Goal: Communication & Community: Connect with others

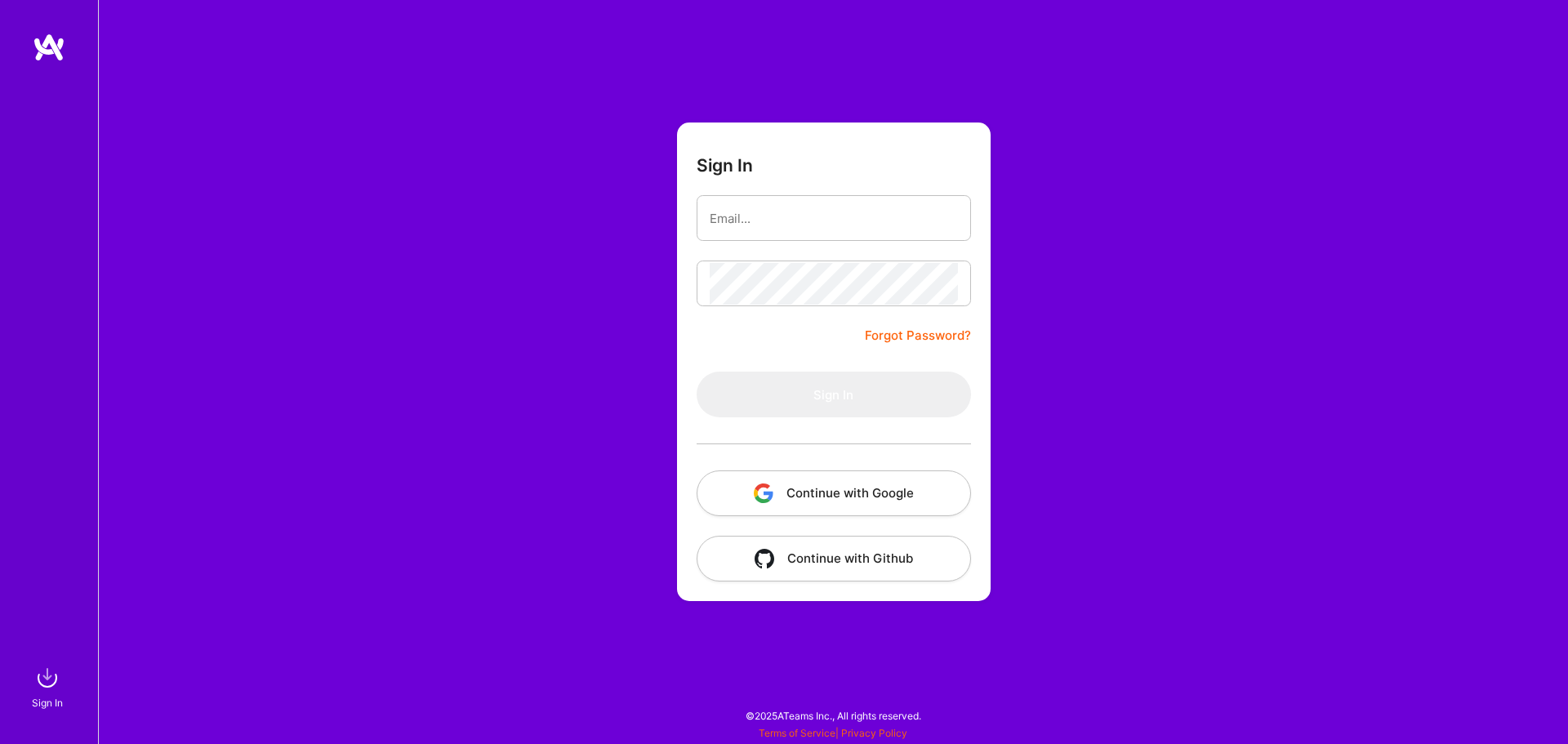
click at [906, 495] on button "Continue with Google" at bounding box center [833, 494] width 274 height 46
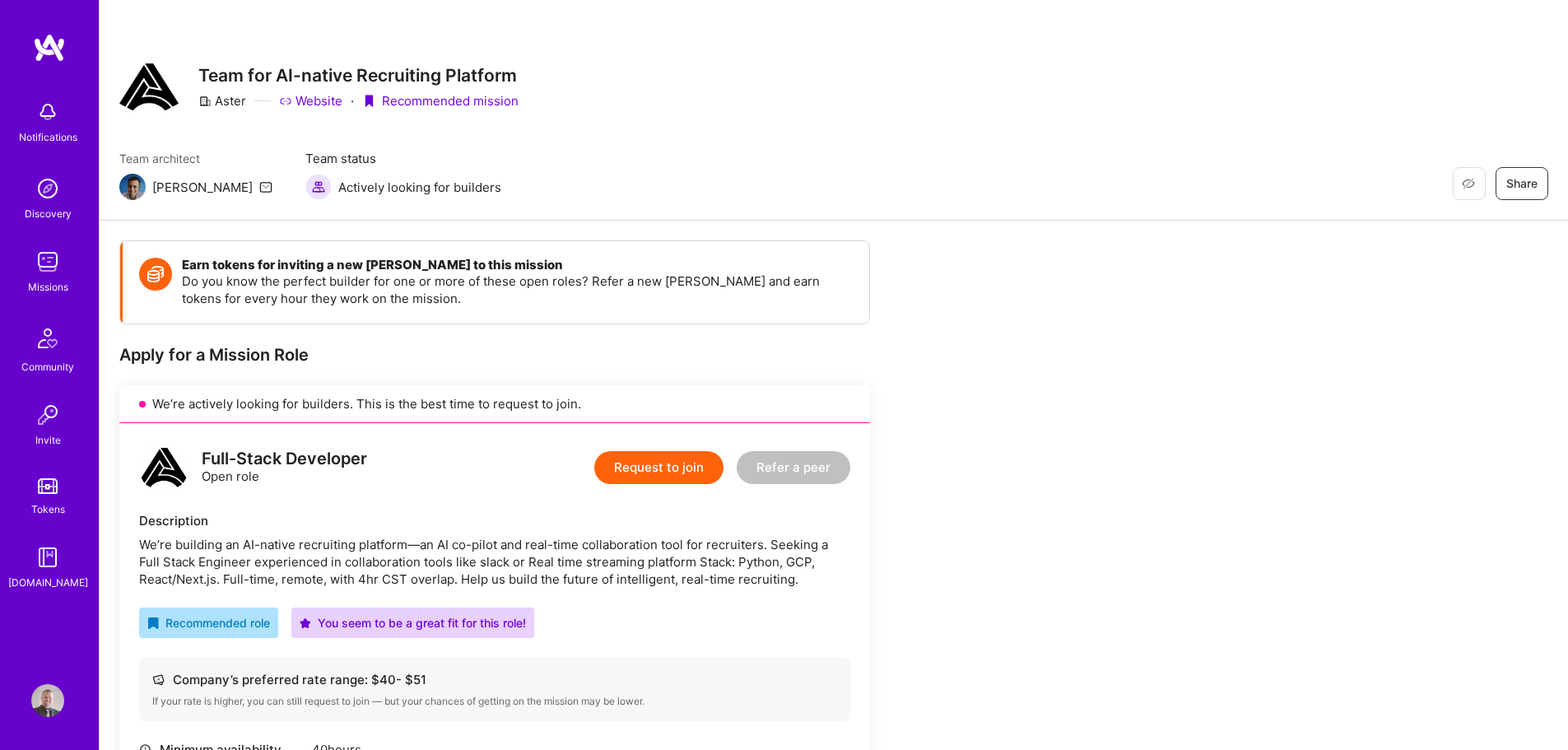
click at [47, 108] on img at bounding box center [47, 112] width 33 height 33
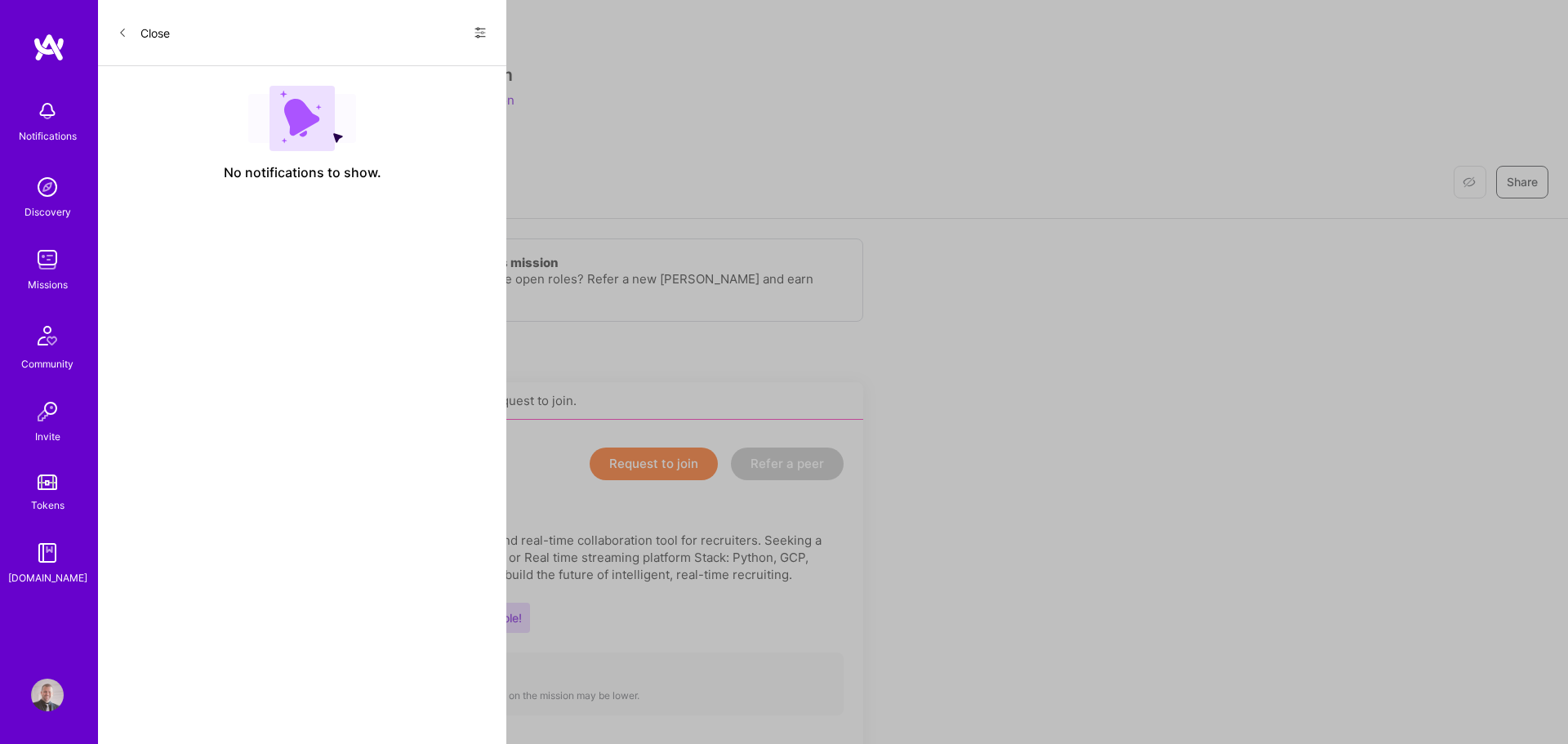
click at [485, 32] on icon at bounding box center [480, 32] width 13 height 13
click at [374, 59] on span "Show all notifications" at bounding box center [365, 67] width 114 height 17
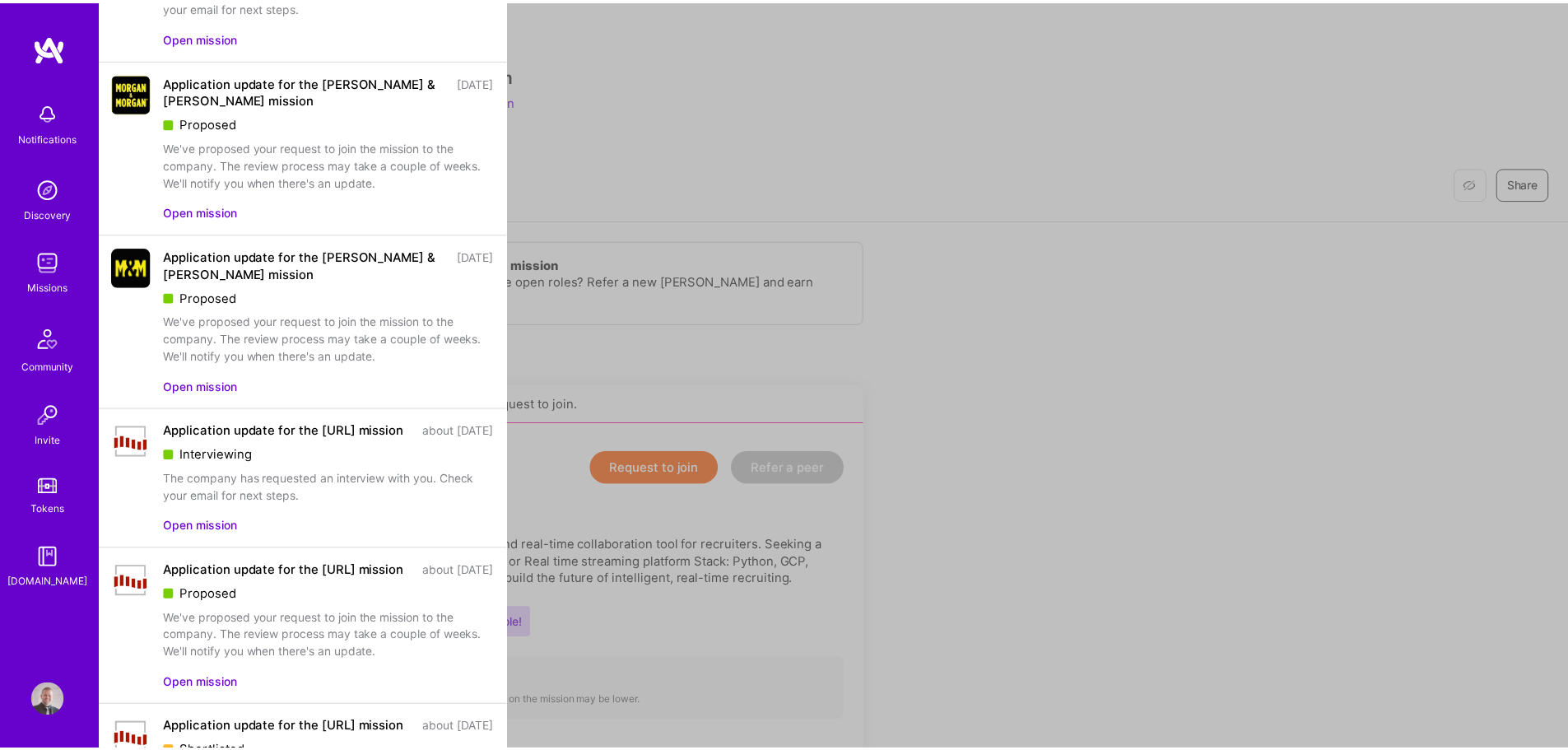
scroll to position [689, 0]
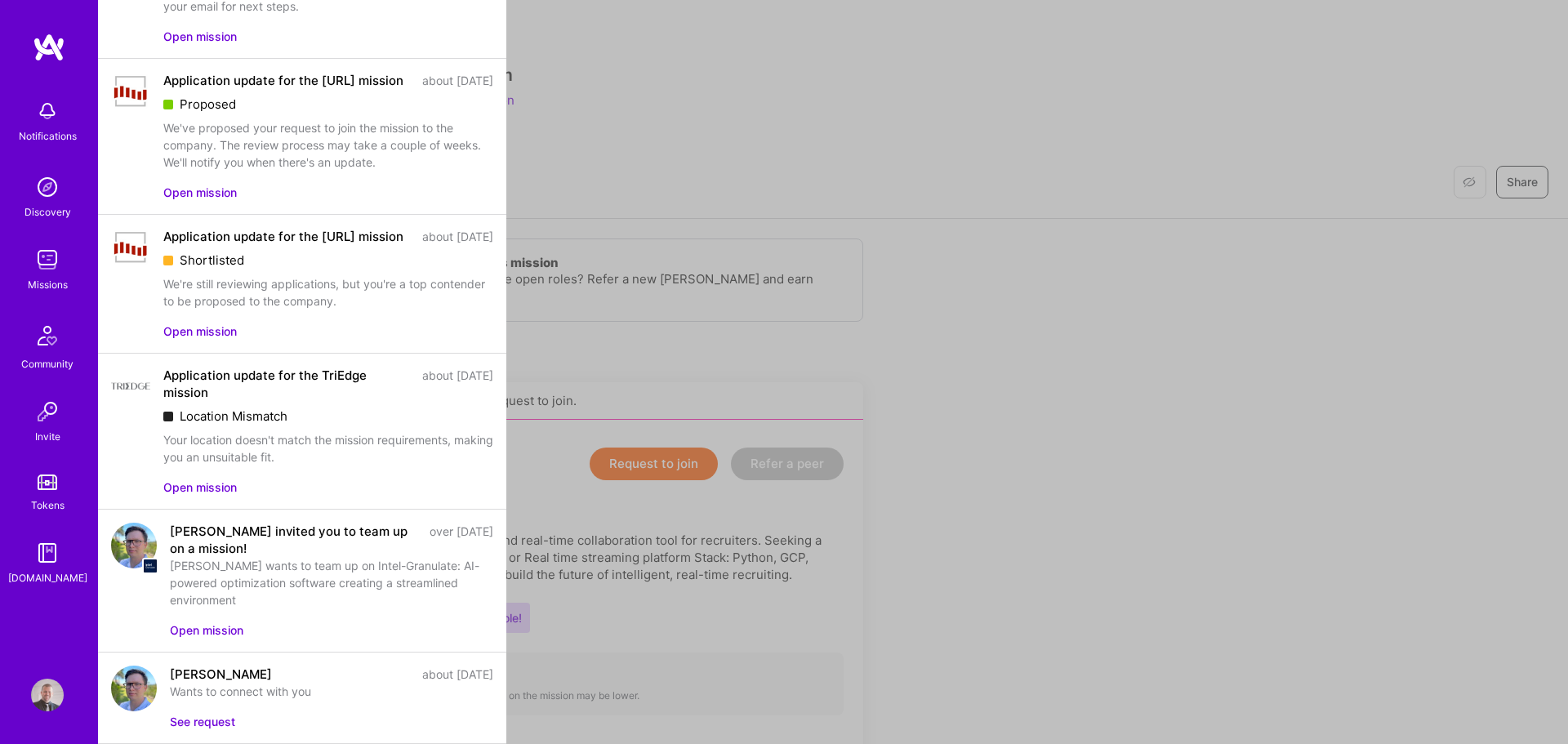
click at [186, 720] on button "See request" at bounding box center [202, 721] width 66 height 18
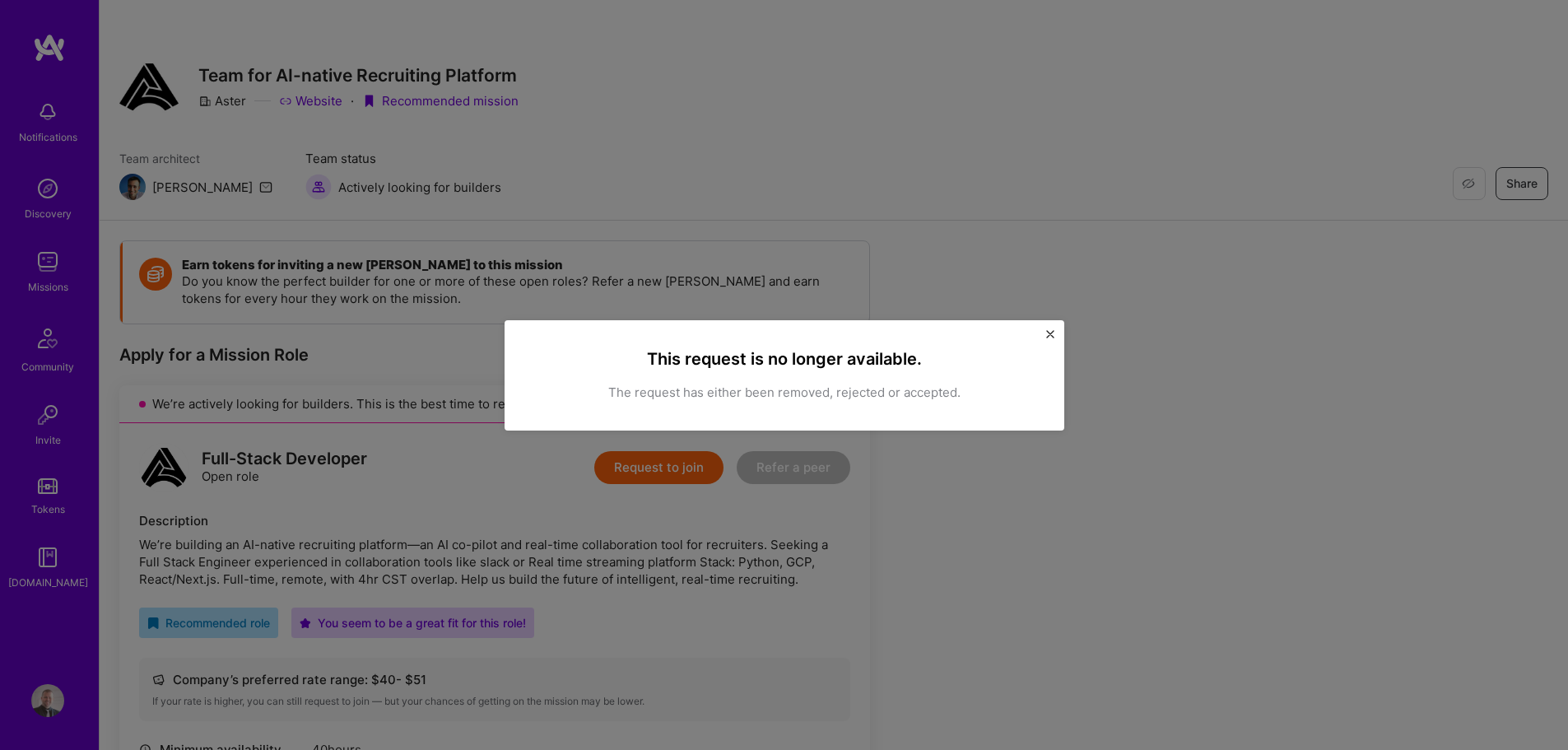
drag, startPoint x: 1048, startPoint y: 335, endPoint x: 968, endPoint y: 321, distance: 81.2
click at [1048, 334] on img "Close" at bounding box center [1050, 334] width 8 height 8
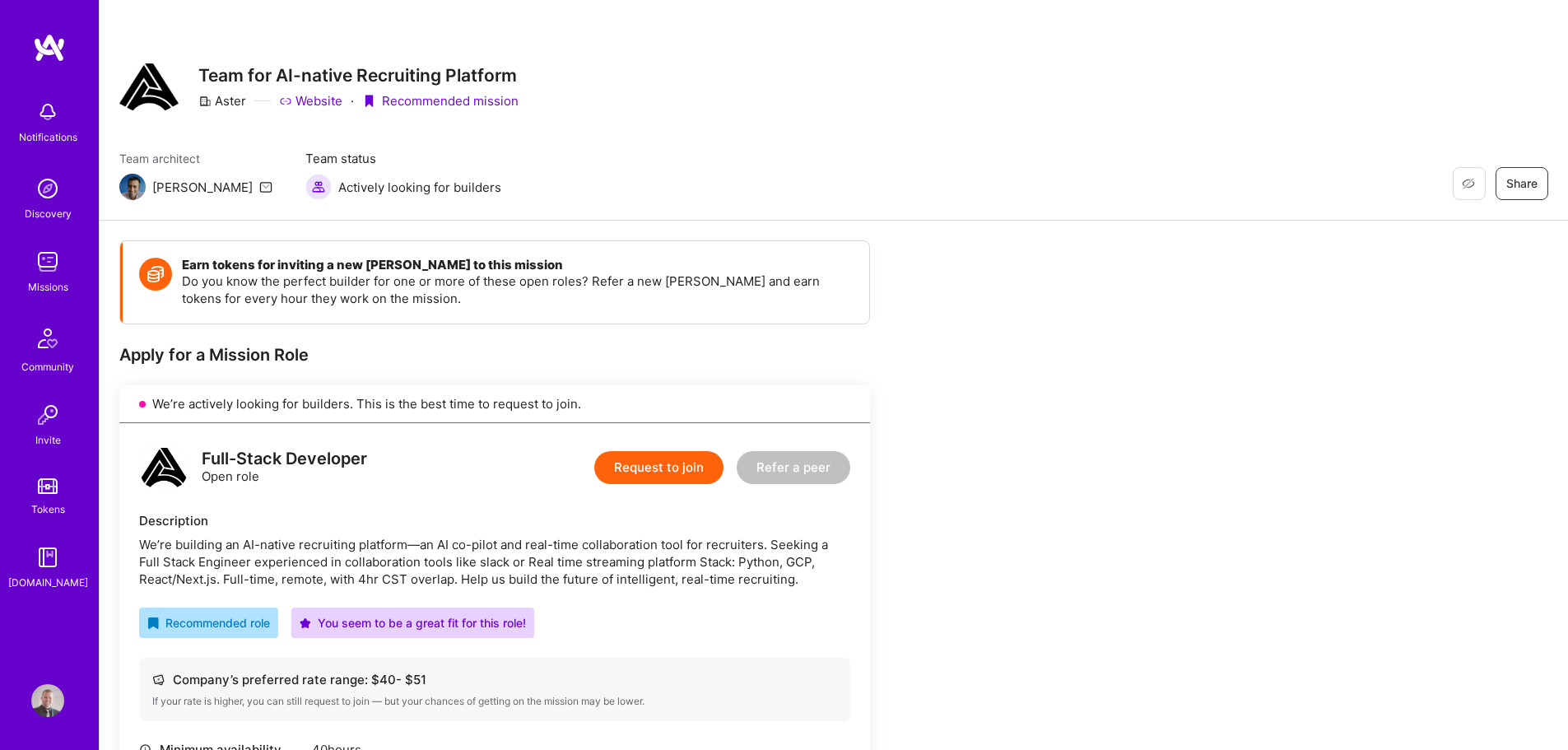
click at [47, 350] on img at bounding box center [47, 338] width 39 height 39
